Goal: Check status: Check status

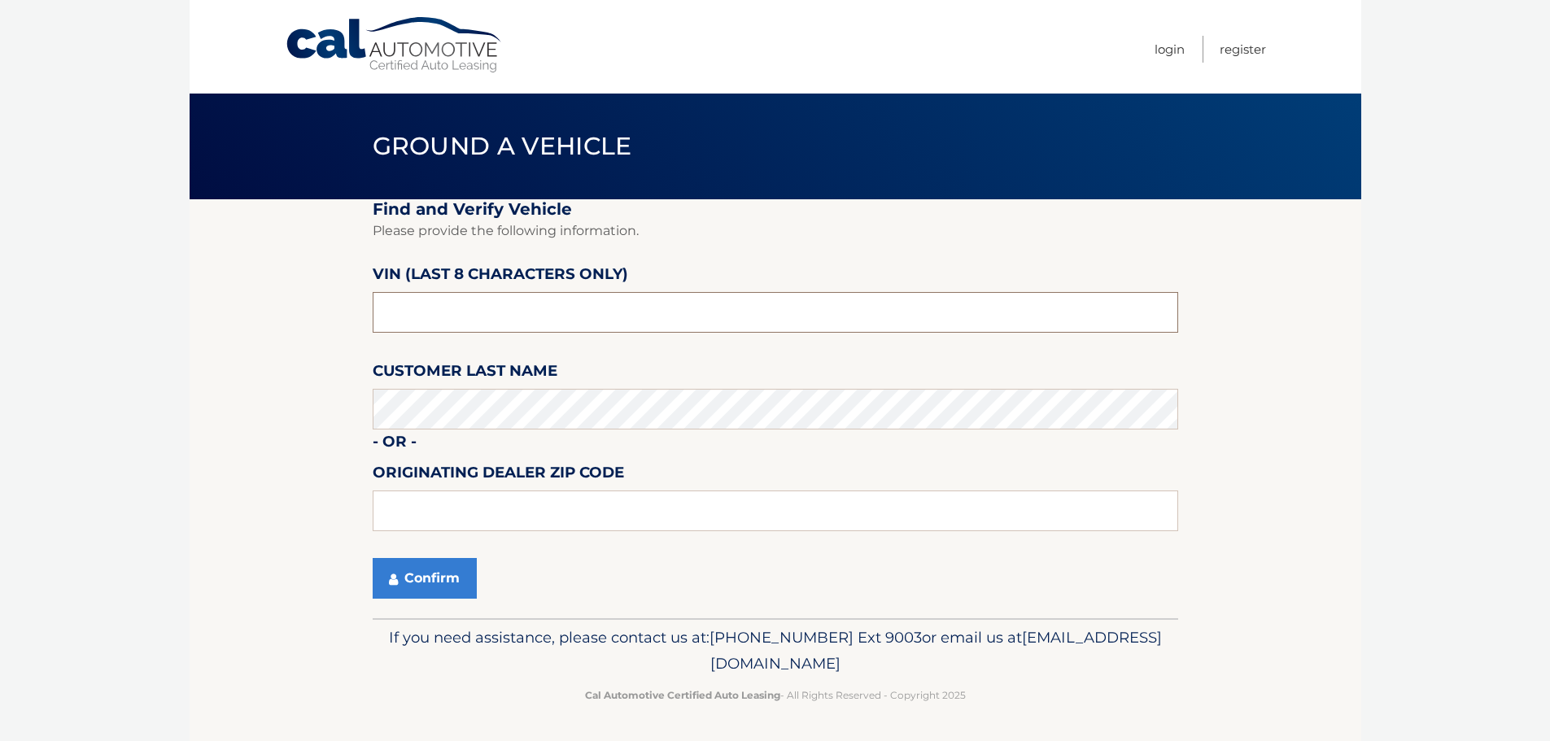
drag, startPoint x: 443, startPoint y: 305, endPoint x: 321, endPoint y: 323, distance: 123.3
click at [321, 322] on section "Find and Verify Vehicle Please provide the following information. VIN (last 8 c…" at bounding box center [776, 408] width 1172 height 419
type input "PU418723"
click at [433, 574] on button "Confirm" at bounding box center [425, 578] width 104 height 41
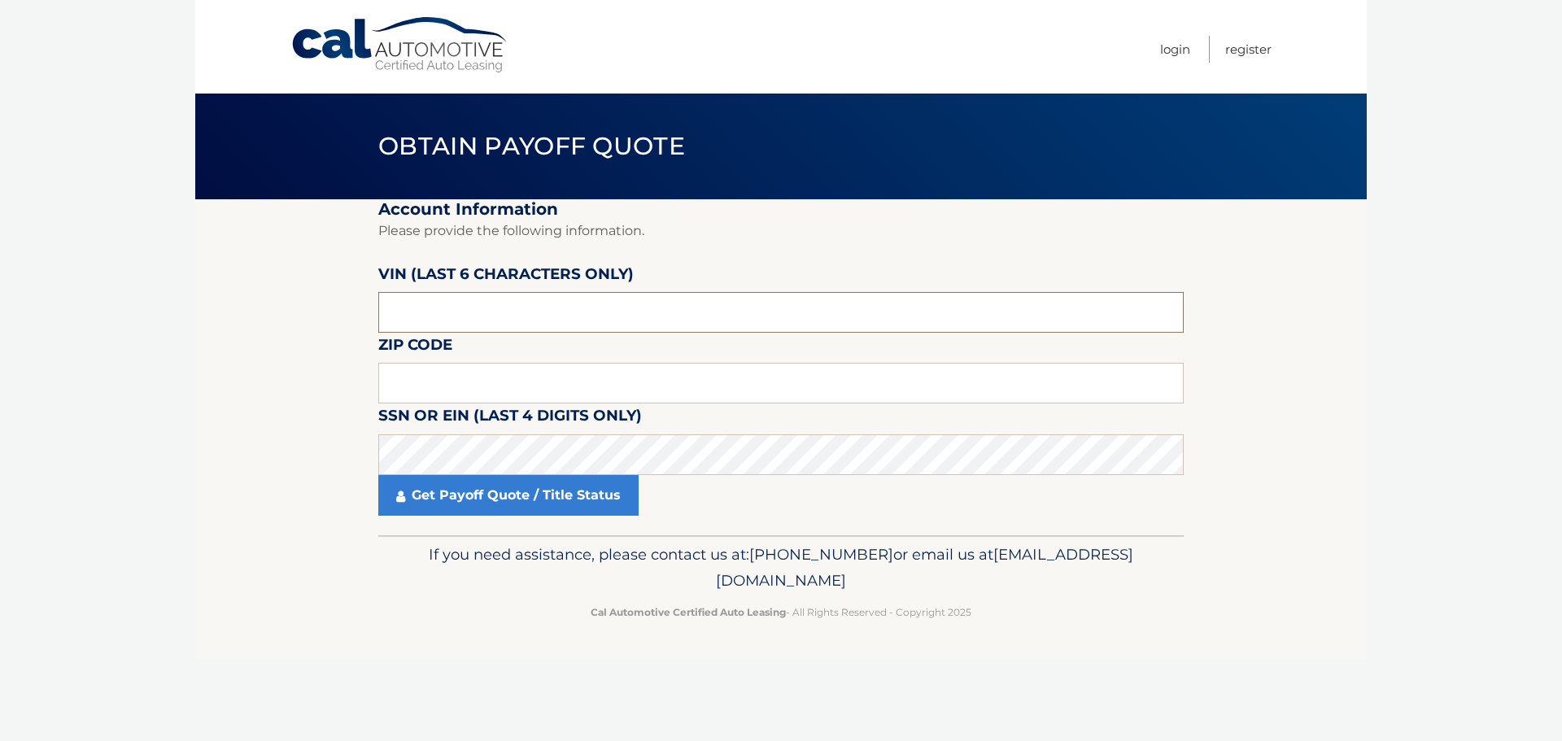
click at [412, 313] on input "text" at bounding box center [780, 312] width 805 height 41
type input "418723"
type input "01107"
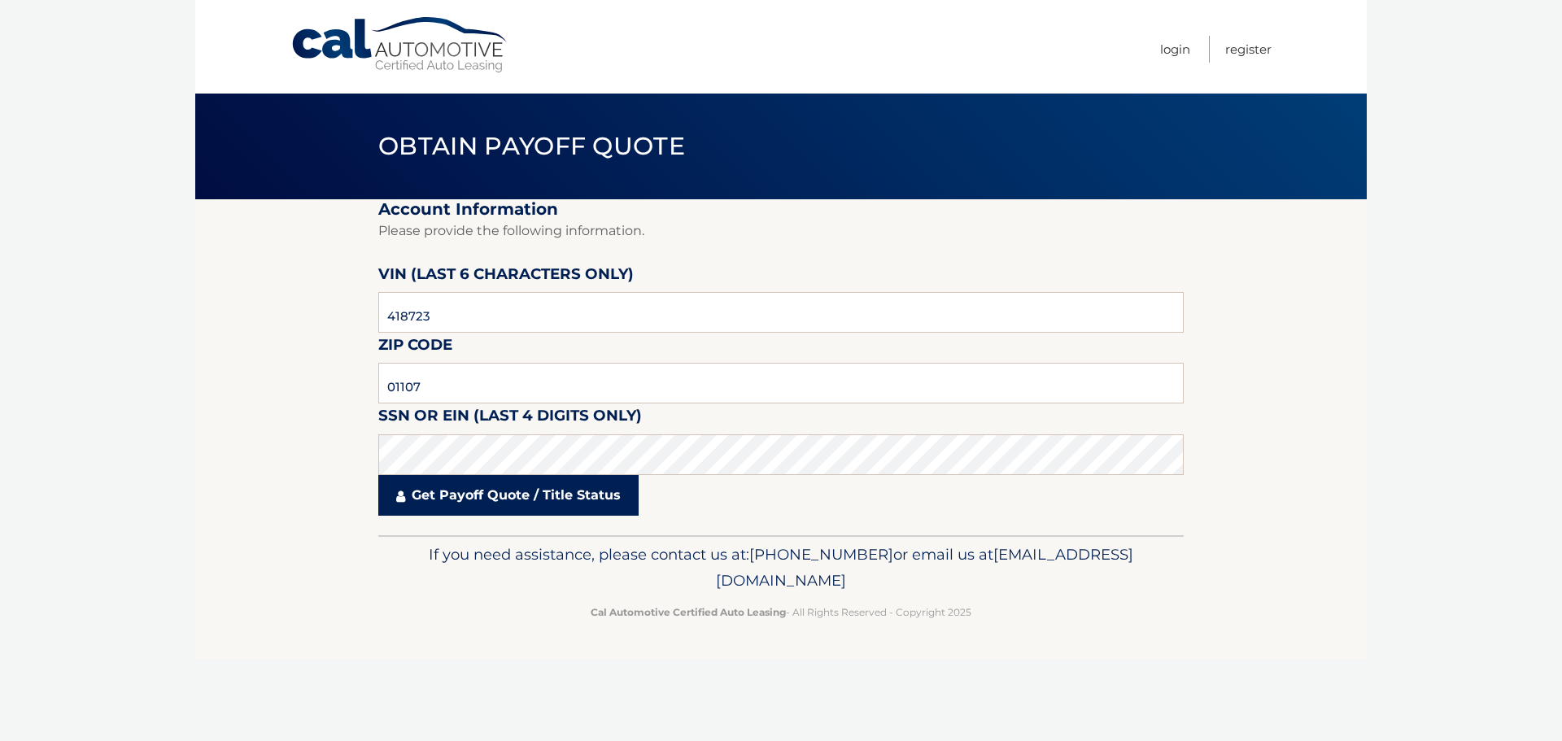
click at [425, 493] on link "Get Payoff Quote / Title Status" at bounding box center [508, 495] width 260 height 41
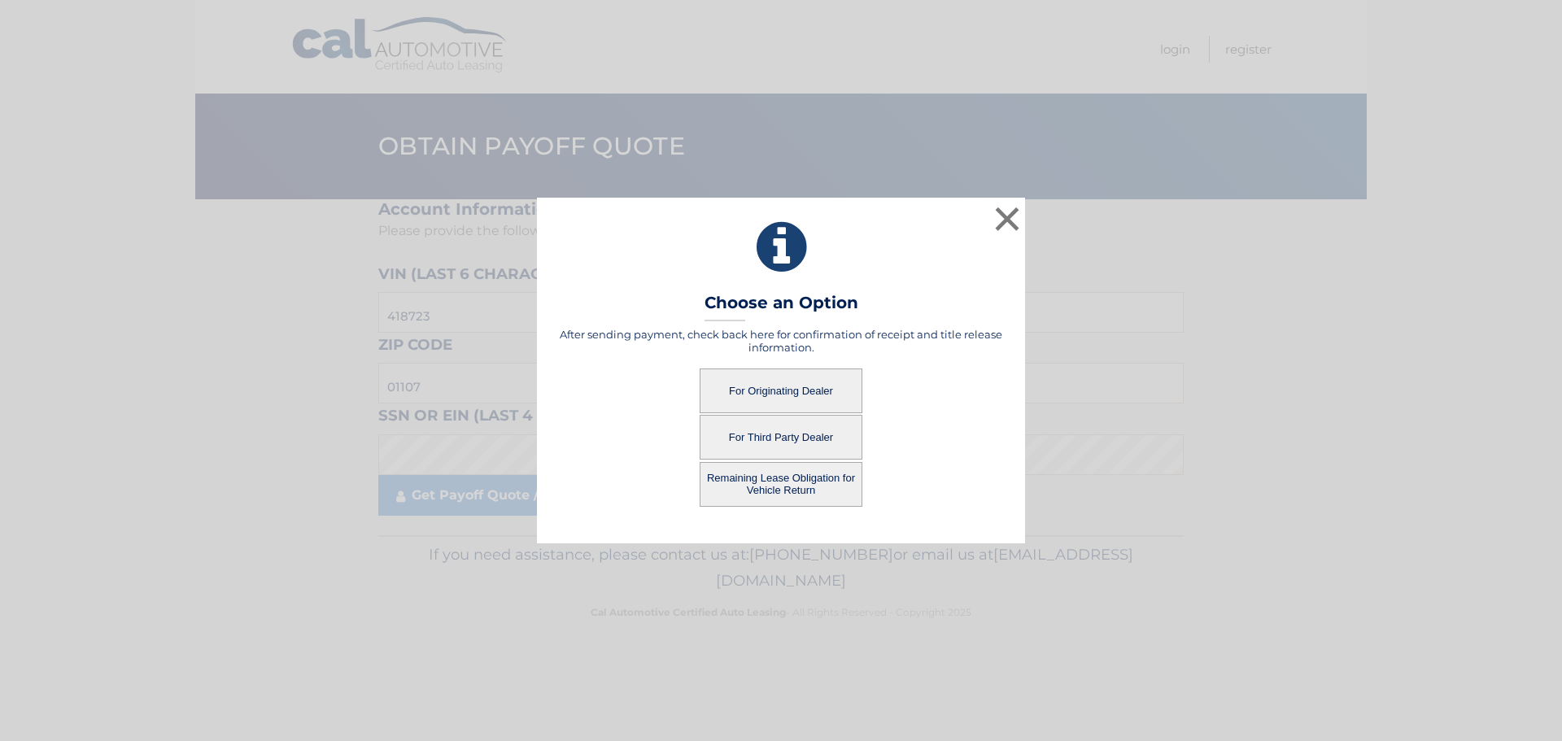
click at [801, 389] on button "For Originating Dealer" at bounding box center [781, 391] width 163 height 45
click at [765, 393] on button "For Originating Dealer" at bounding box center [781, 391] width 163 height 45
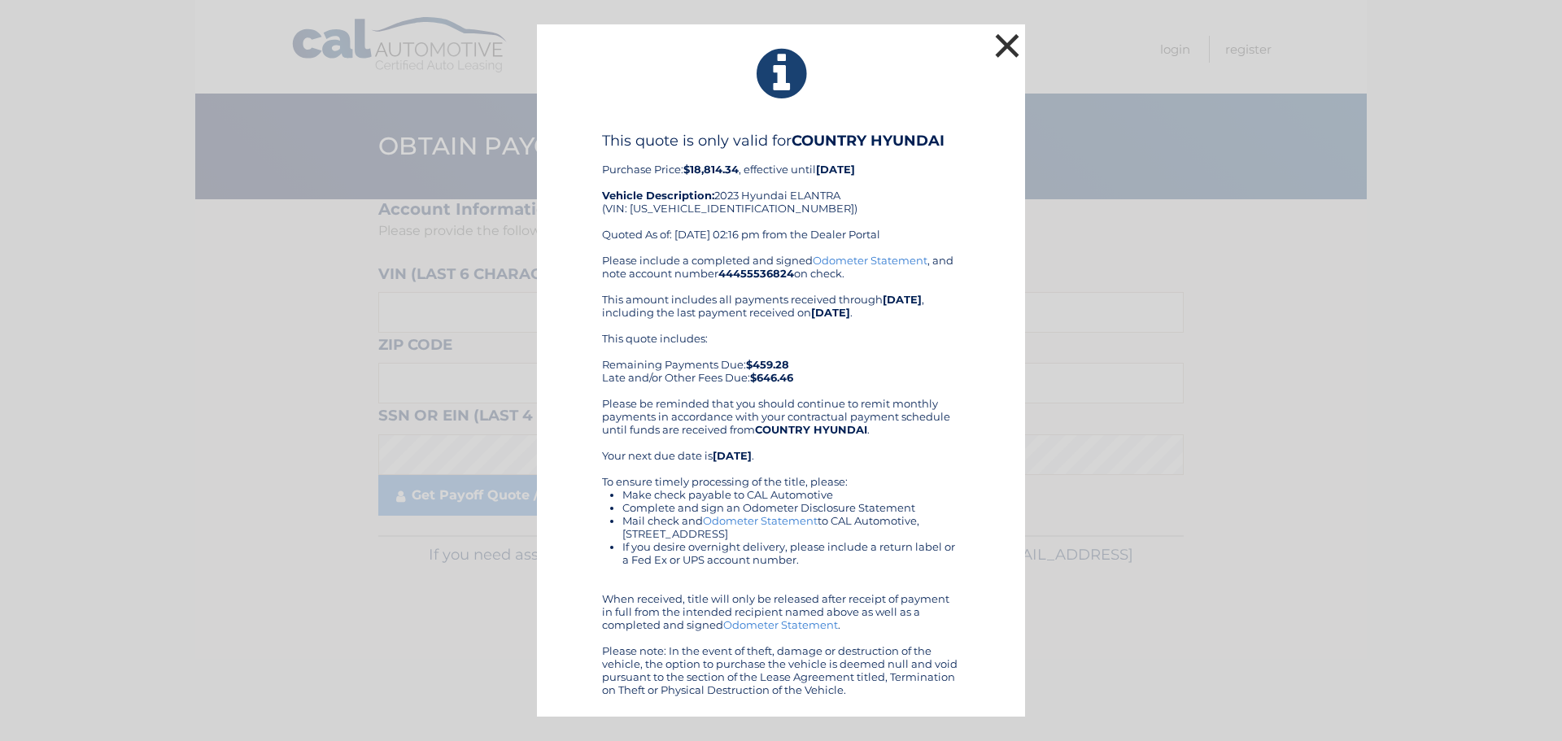
click at [1012, 46] on button "×" at bounding box center [1007, 45] width 33 height 33
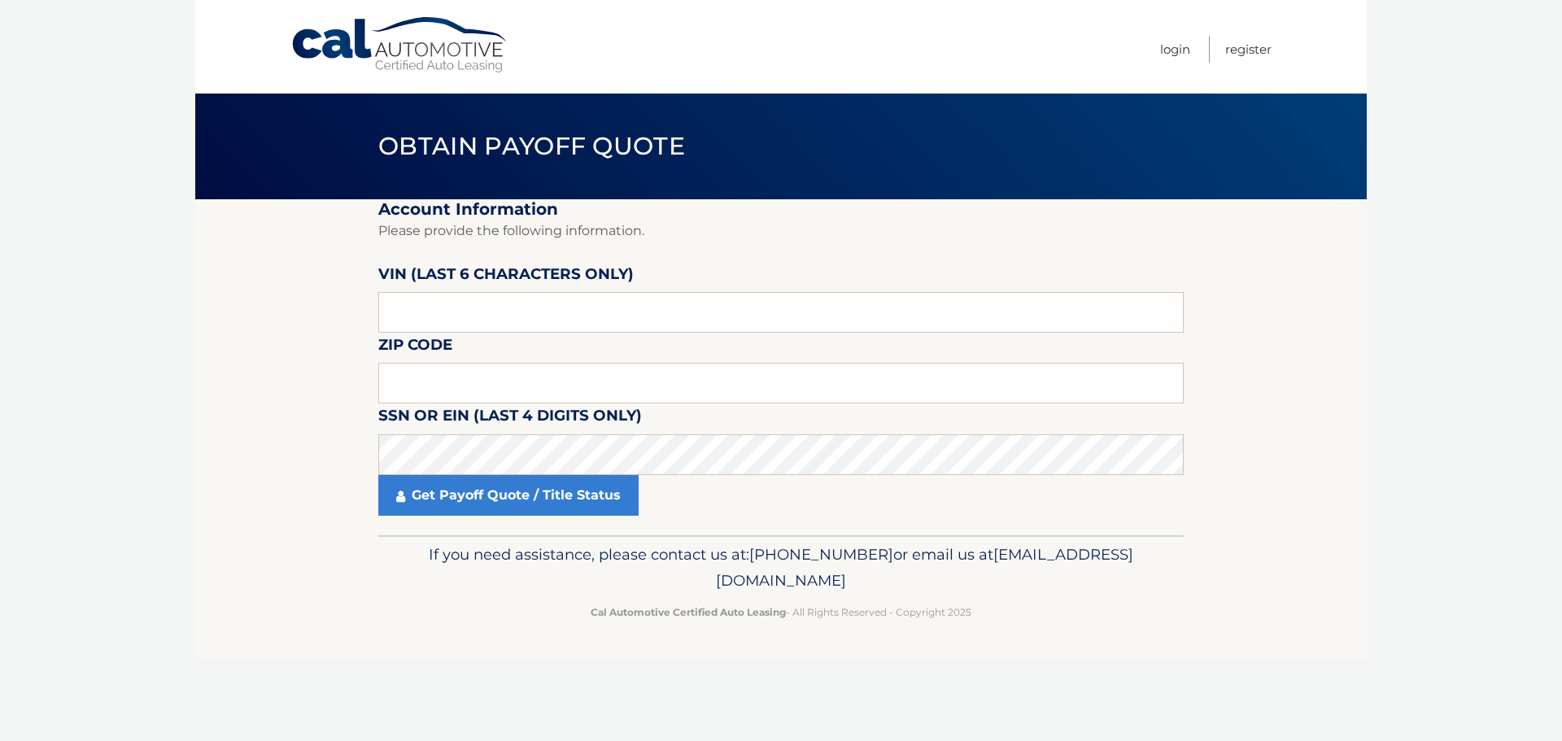
click at [416, 59] on link "Cal Automotive" at bounding box center [400, 45] width 220 height 58
